Goal: Communication & Community: Answer question/provide support

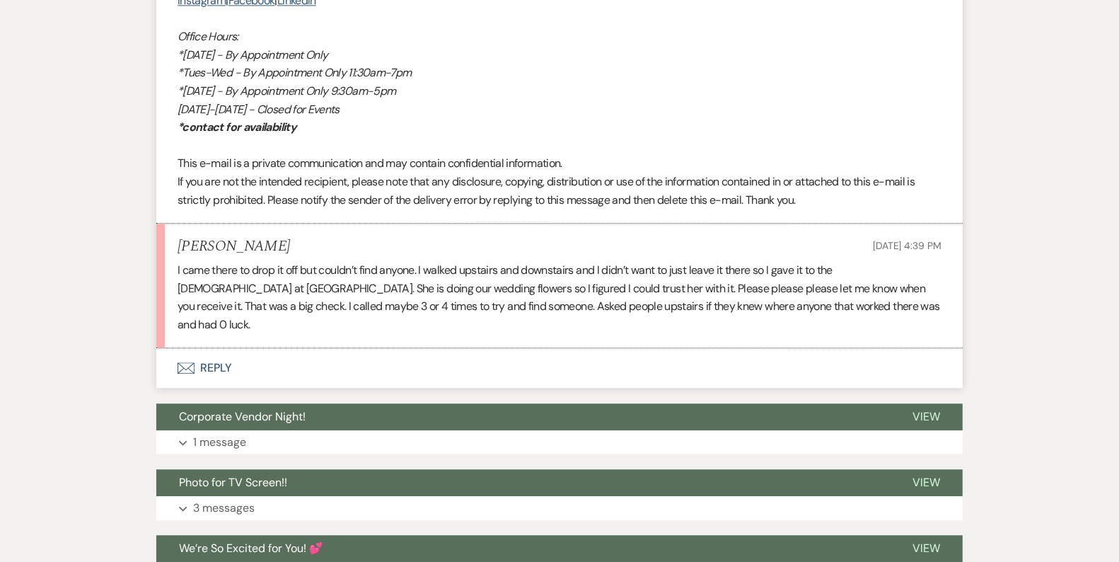
click at [547, 368] on button "Envelope Reply" at bounding box center [559, 368] width 807 height 40
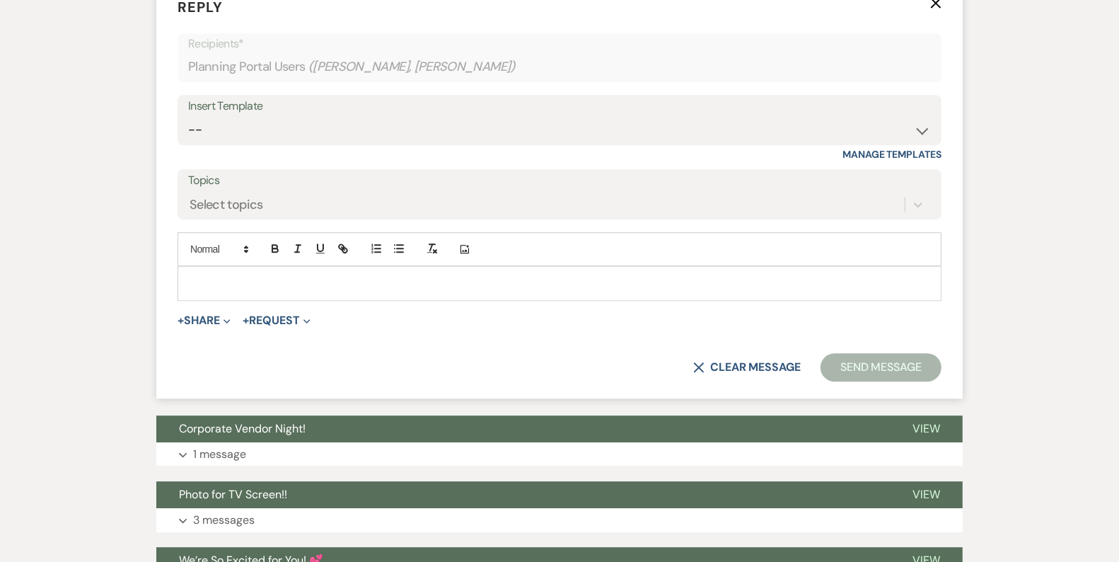
scroll to position [3539, 0]
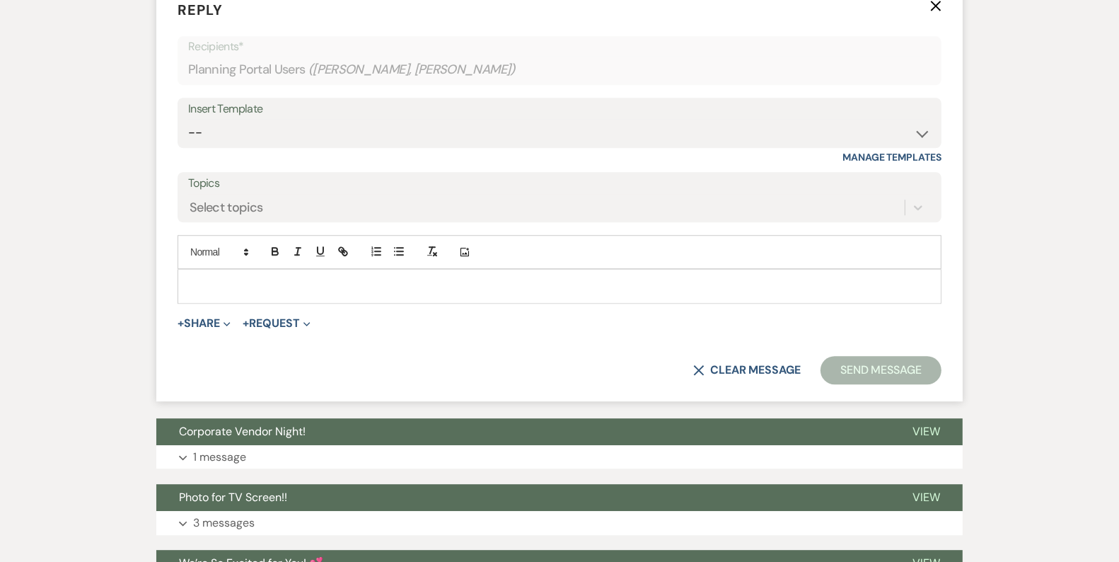
click at [561, 278] on p at bounding box center [559, 286] width 741 height 16
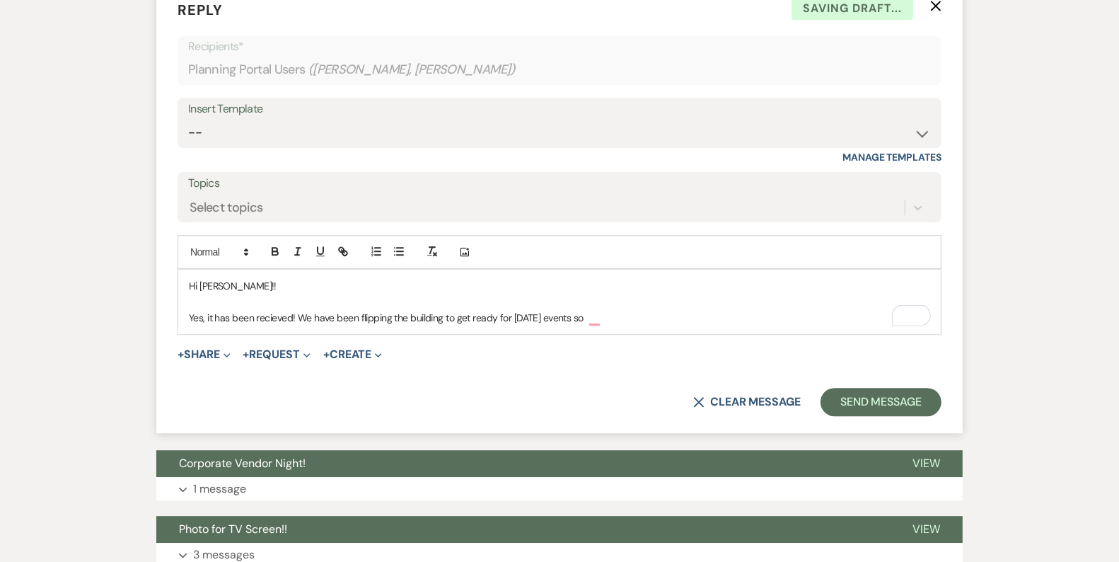
click at [618, 311] on p "Yes, it has been recieved! We have been flipping the building to get ready for …" at bounding box center [559, 318] width 741 height 16
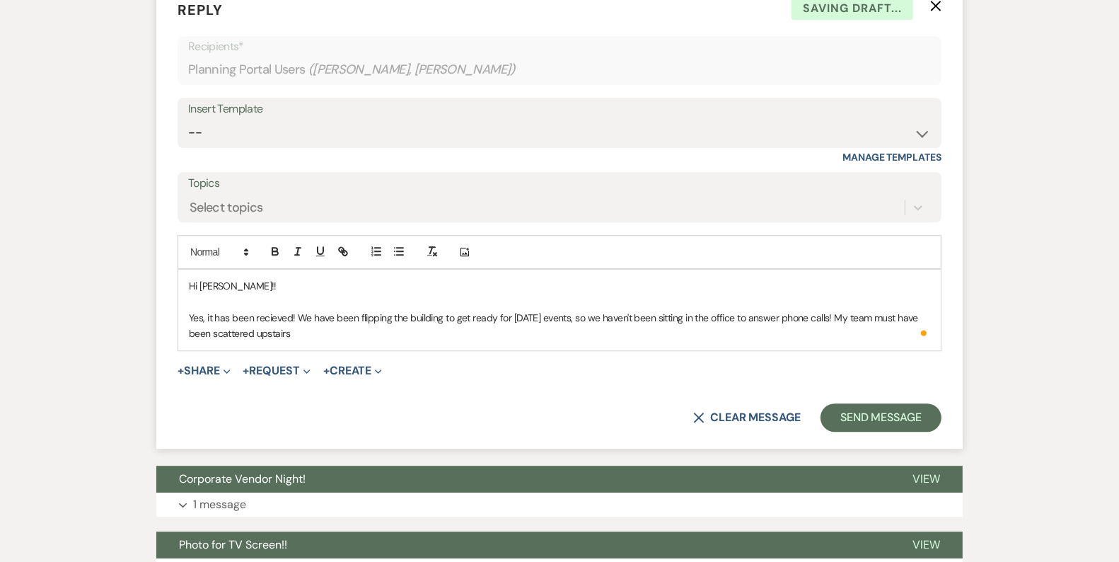
click at [603, 336] on div "Hi [PERSON_NAME]!! Yes, it has been recieved! We have been flipping the buildin…" at bounding box center [559, 310] width 763 height 81
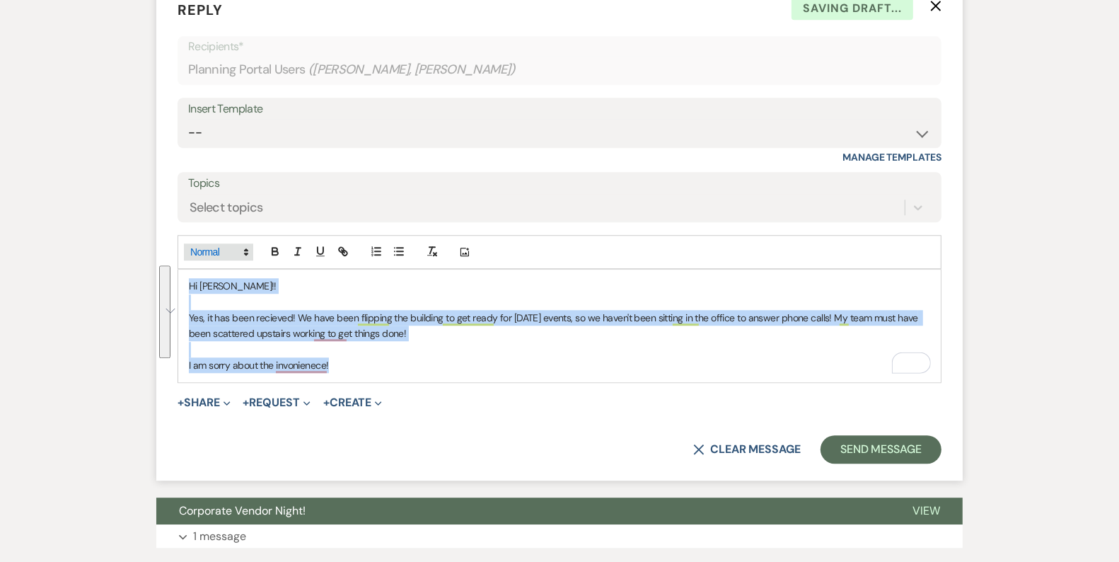
drag, startPoint x: 369, startPoint y: 356, endPoint x: 191, endPoint y: 242, distance: 211.6
click at [191, 244] on div "Add Photo Hi [PERSON_NAME]!! Yes, it has been recieved! We have been flipping t…" at bounding box center [560, 308] width 764 height 147
copy div "Hi [PERSON_NAME]!! Yes, it has been recieved! We have been flipping the buildin…"
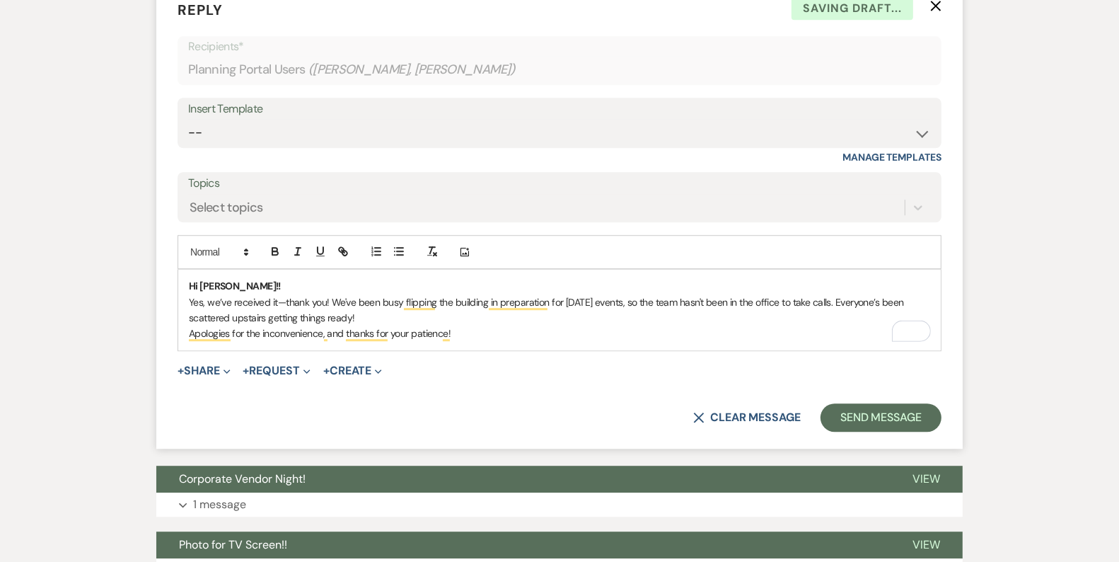
click at [246, 282] on p "Hi [PERSON_NAME]!!" at bounding box center [559, 286] width 741 height 16
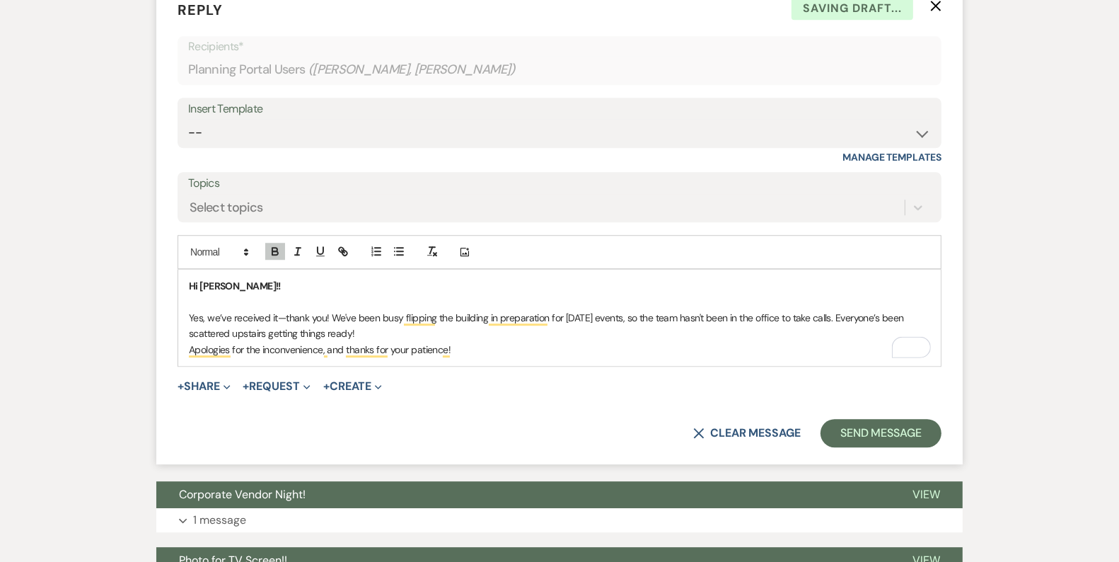
click at [369, 330] on p "Yes, we’ve received it—thank you! We've been busy flipping the building in prep…" at bounding box center [559, 326] width 741 height 32
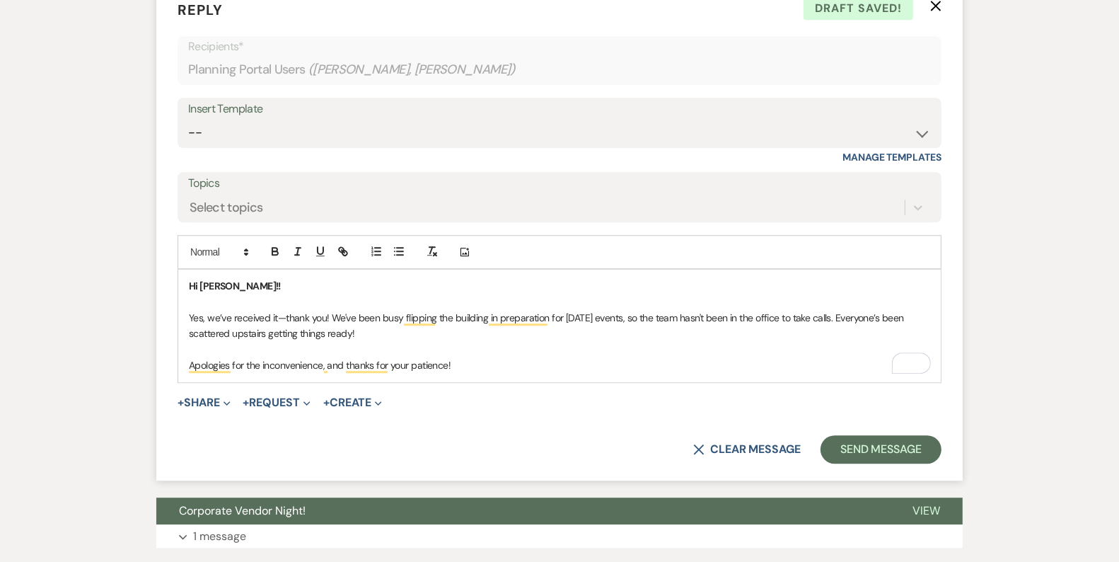
click at [386, 333] on p "Yes, we’ve received it—thank you! We've been busy flipping the building in prep…" at bounding box center [559, 326] width 741 height 32
click at [452, 310] on p "Yes, we’ve received it—thank you! We've been busy flipping the building in prep…" at bounding box center [559, 326] width 741 height 32
click at [269, 345] on p "To enrich screen reader interactions, please activate Accessibility in Grammarl…" at bounding box center [559, 350] width 741 height 16
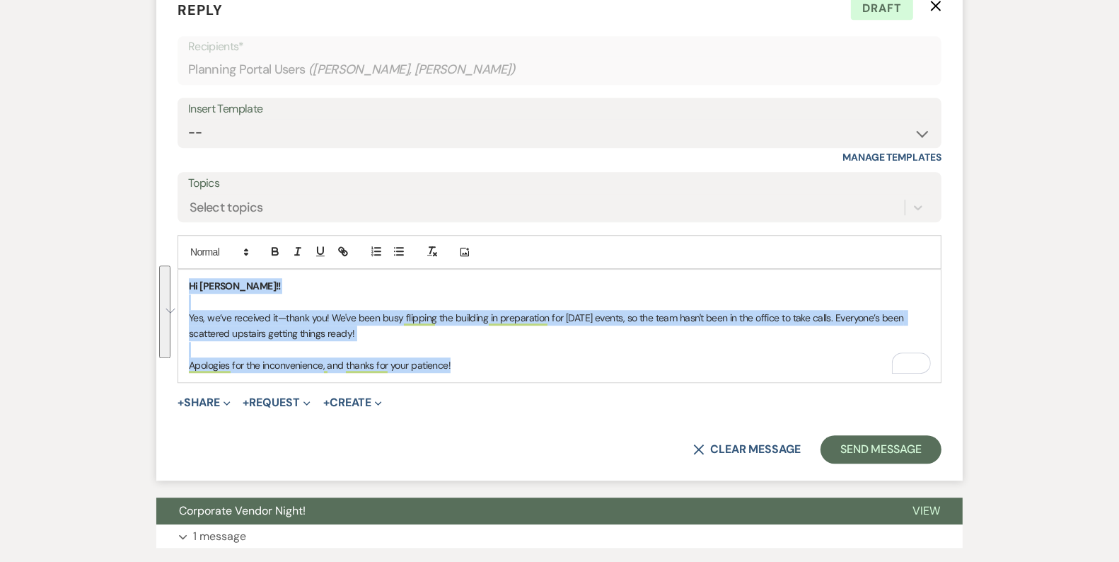
drag, startPoint x: 515, startPoint y: 361, endPoint x: 174, endPoint y: 248, distance: 359.1
click at [174, 249] on form "Reply X Draft Recipients* Planning Portal Users ( [PERSON_NAME], [PERSON_NAME] …" at bounding box center [559, 231] width 807 height 498
copy div "Hi [PERSON_NAME]!! Yes, we’ve received it—thank you! We've been busy flipping t…"
click at [323, 127] on select "-- Tour Confirmation Contract (Pre-Booked Leads) Out of office Inquiry Email Al…" at bounding box center [559, 133] width 743 height 28
select select "4160"
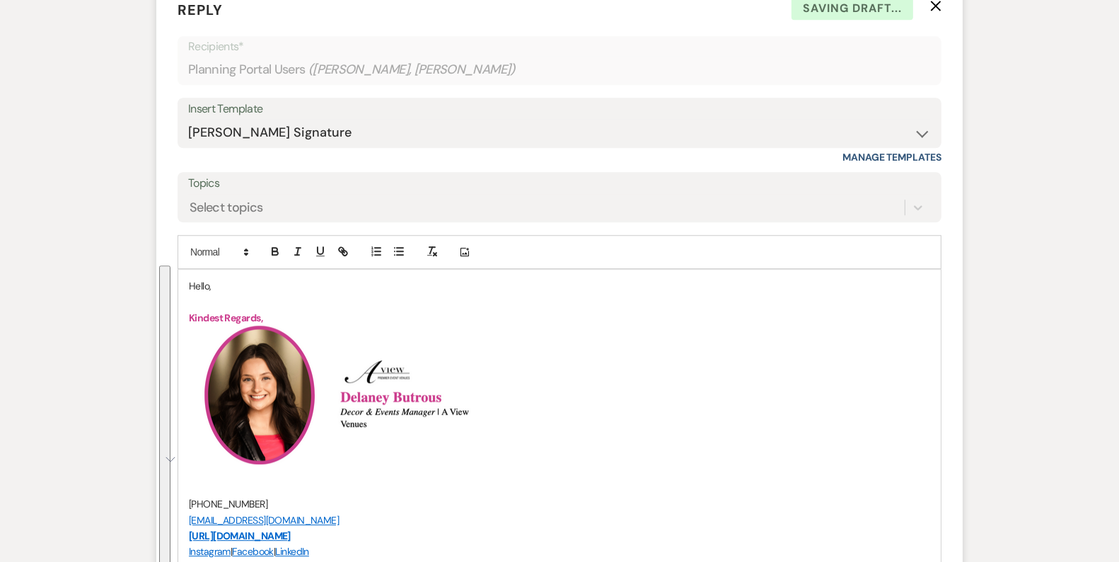
click at [204, 278] on p "Hello," at bounding box center [559, 286] width 741 height 16
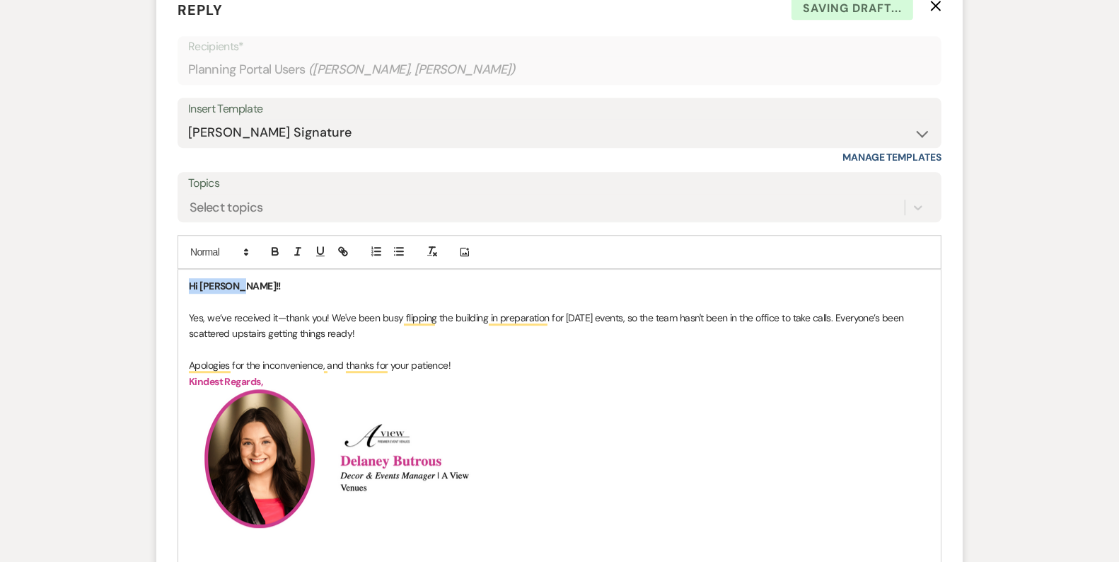
drag, startPoint x: 244, startPoint y: 284, endPoint x: 156, endPoint y: 282, distance: 88.4
click at [274, 251] on icon "button" at bounding box center [275, 253] width 6 height 4
click at [486, 357] on p "Apologies for the inconvenience, and thanks for your patience!" at bounding box center [559, 365] width 741 height 16
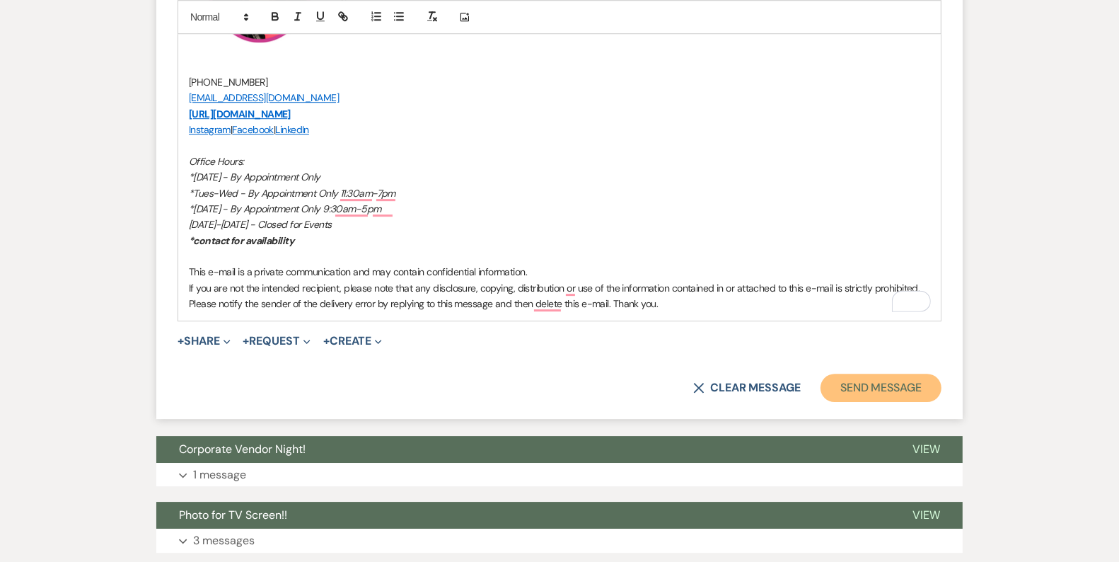
click at [901, 388] on button "Send Message" at bounding box center [881, 388] width 121 height 28
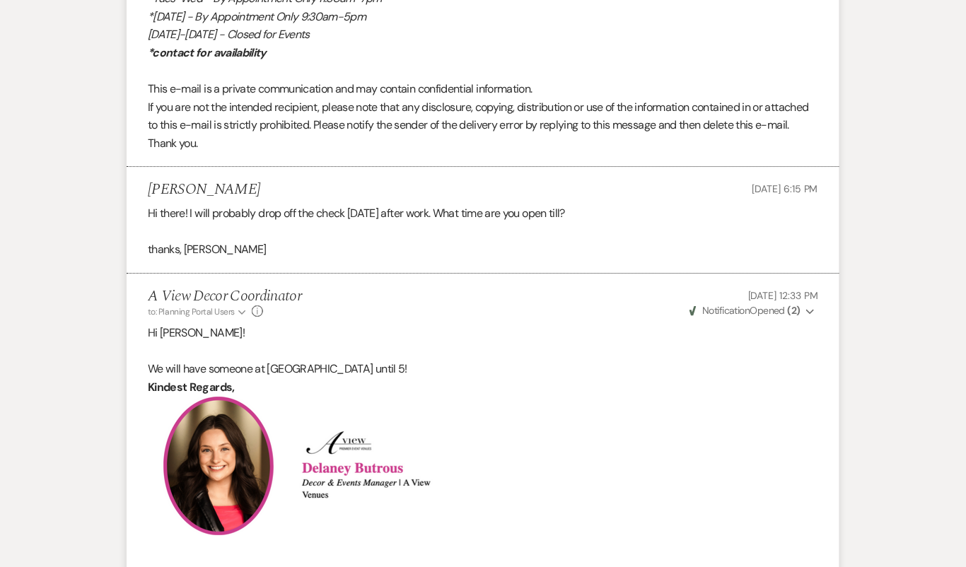
scroll to position [3401, 0]
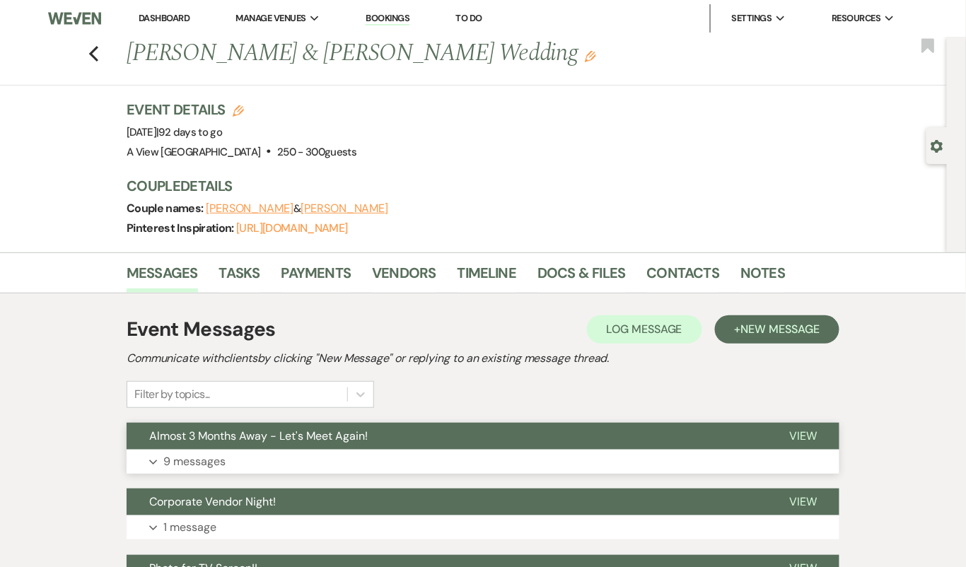
click at [395, 437] on button "Almost 3 Months Away - Let's Meet Again!" at bounding box center [447, 436] width 640 height 27
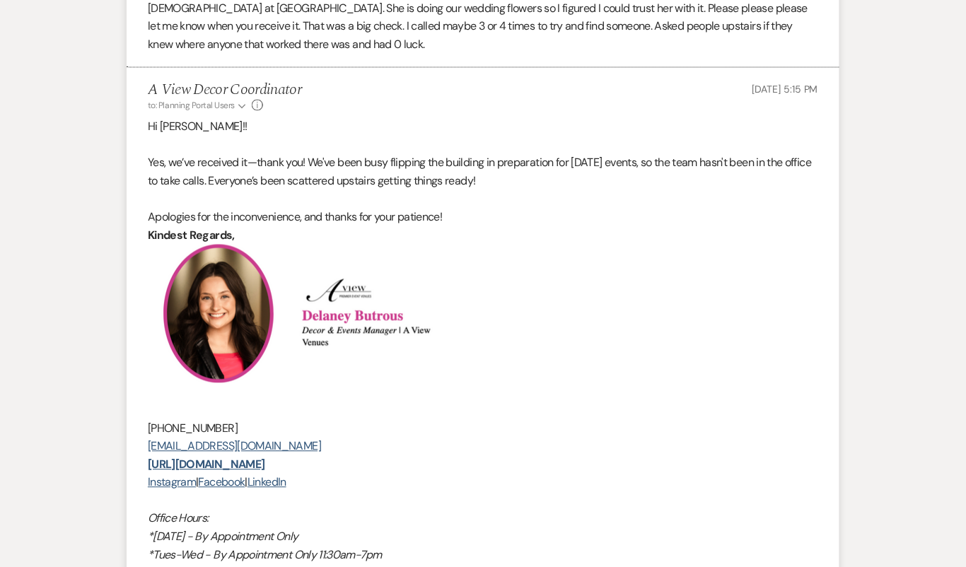
scroll to position [3561, 0]
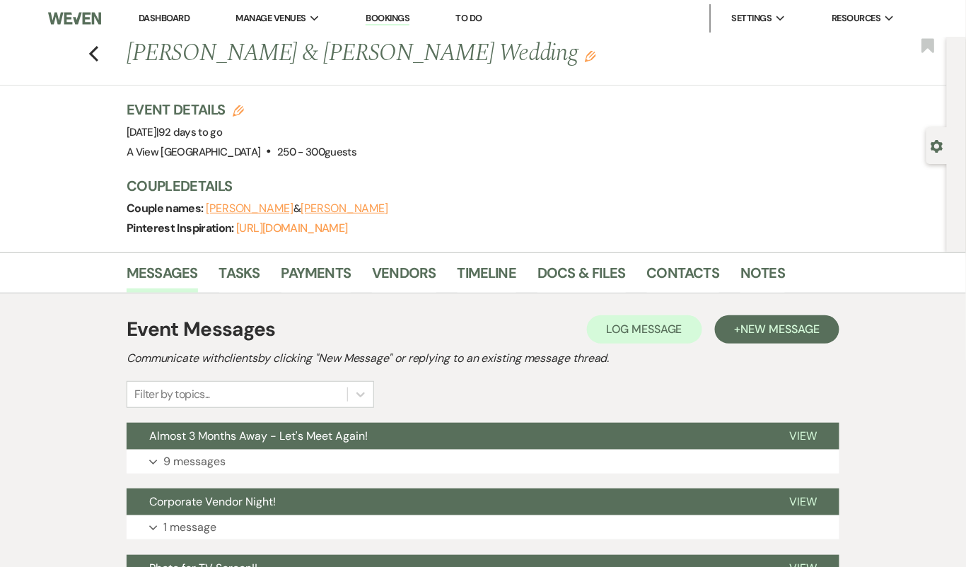
click at [459, 453] on button "Expand 9 messages" at bounding box center [483, 462] width 713 height 24
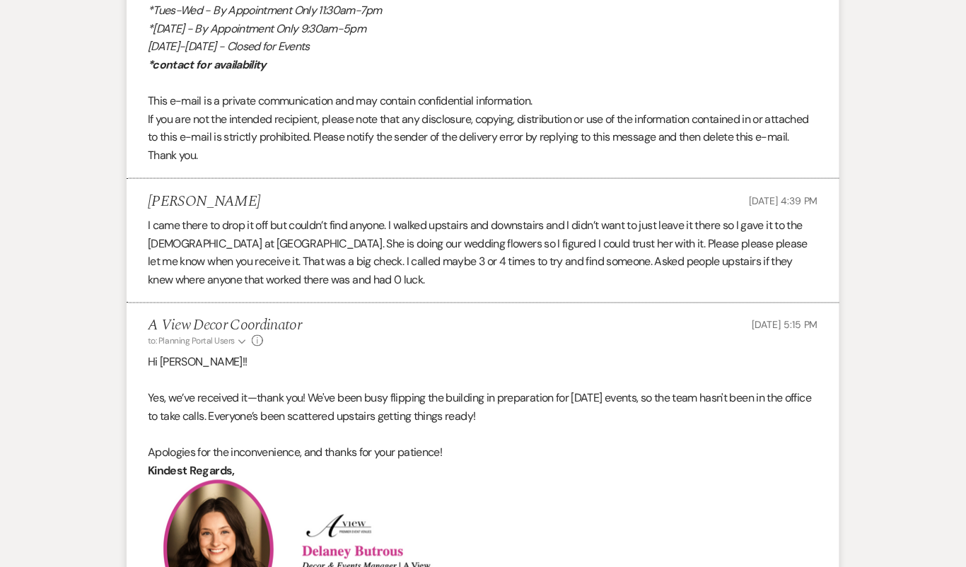
scroll to position [3326, 0]
